Goal: Check status: Check status

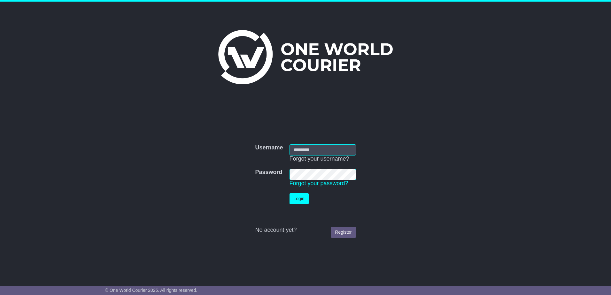
drag, startPoint x: 346, startPoint y: 148, endPoint x: 346, endPoint y: 158, distance: 9.9
click at [0, 289] on com-1password-button at bounding box center [0, 289] width 0 height 0
type input "**********"
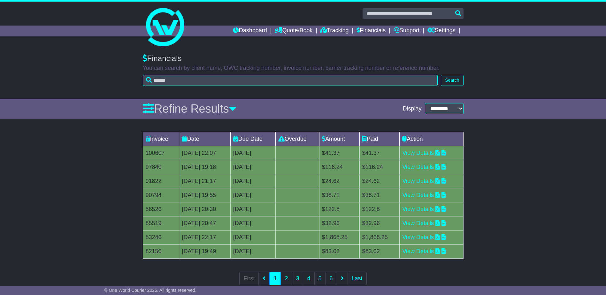
click at [202, 153] on td "[DATE] 22:07" at bounding box center [204, 153] width 51 height 14
click at [452, 112] on select "**********" at bounding box center [444, 108] width 39 height 11
select select "**"
click at [427, 103] on select "**********" at bounding box center [444, 108] width 39 height 11
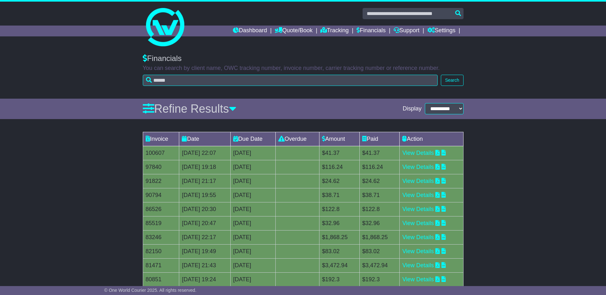
click at [191, 139] on td "Date" at bounding box center [204, 139] width 51 height 14
click at [183, 139] on td "Date" at bounding box center [204, 139] width 51 height 14
click at [182, 140] on icon at bounding box center [184, 139] width 5 height 6
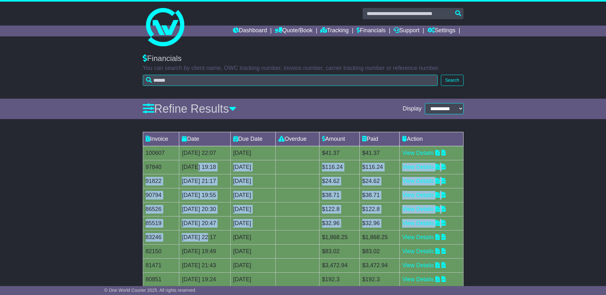
drag, startPoint x: 195, startPoint y: 162, endPoint x: 204, endPoint y: 234, distance: 72.7
click at [204, 234] on tbody "100607 19 Jun 2025 22:07 3rd July 2025 0 day(s) Payment In Process $41.37 $41.3…" at bounding box center [303, 258] width 320 height 225
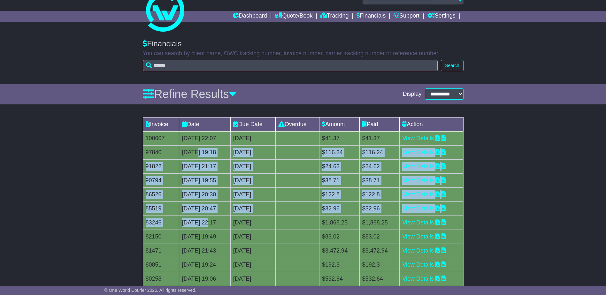
scroll to position [64, 0]
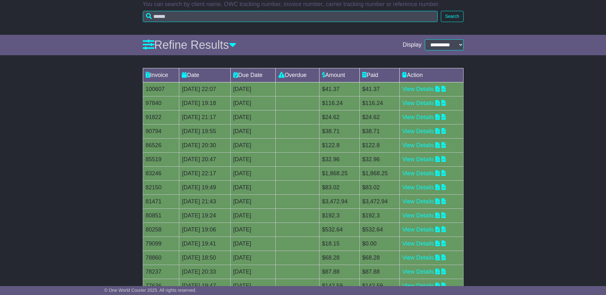
click at [206, 238] on td "[DATE] 19:41" at bounding box center [204, 244] width 51 height 14
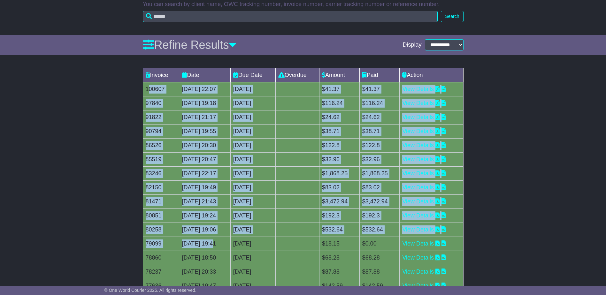
drag, startPoint x: 209, startPoint y: 249, endPoint x: 150, endPoint y: 88, distance: 171.6
click at [150, 88] on tbody "100607 19 Jun 2025 22:07 3rd July 2025 0 day(s) Payment In Process $41.37 $41.3…" at bounding box center [303, 194] width 320 height 225
click at [150, 88] on td "100607" at bounding box center [161, 89] width 36 height 14
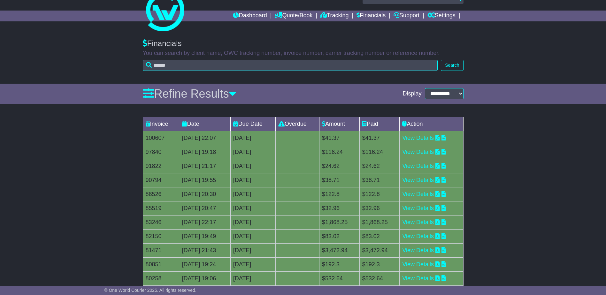
scroll to position [0, 0]
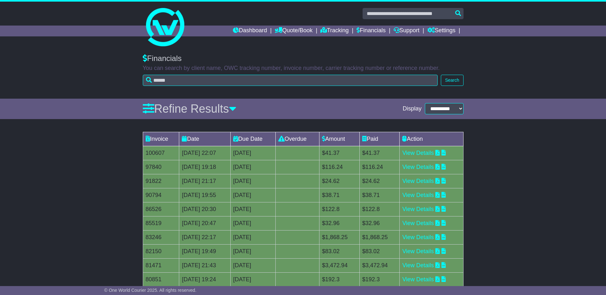
click at [175, 35] on div "Dashboard Quote/Book Domestic International Saved Quotes Drafts Domestic Quote …" at bounding box center [303, 31] width 327 height 11
click at [380, 31] on link "Financials" at bounding box center [371, 31] width 29 height 11
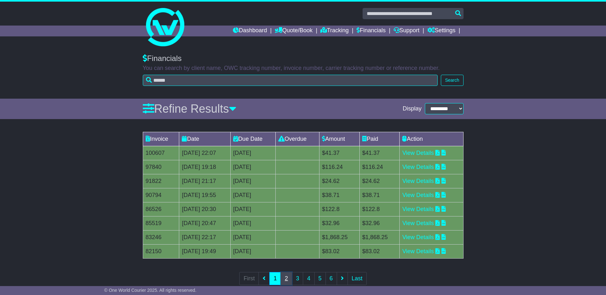
click at [289, 281] on link "2" at bounding box center [286, 278] width 12 height 13
click at [277, 280] on link "1" at bounding box center [275, 278] width 12 height 13
